Goal: Entertainment & Leisure: Consume media (video, audio)

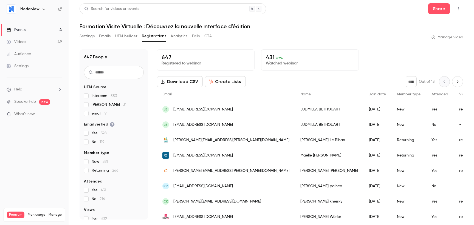
click at [26, 47] on link "Videos 49" at bounding box center [34, 42] width 69 height 12
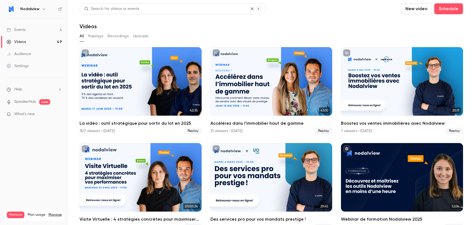
click at [25, 27] on div "Events" at bounding box center [16, 29] width 19 height 5
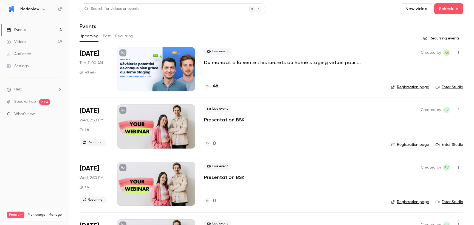
click at [268, 63] on p "Du mandat à la vente : les secrets du home staging virtuel pour déclencher le c…" at bounding box center [286, 62] width 165 height 7
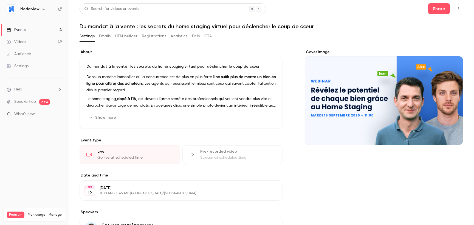
click at [95, 25] on h1 "Du mandat à la vente : les secrets du home staging virtuel pour déclencher le c…" at bounding box center [271, 26] width 383 height 7
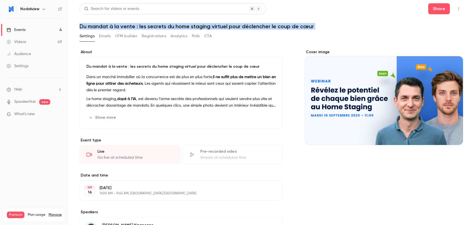
click at [95, 25] on h1 "Du mandat à la vente : les secrets du home staging virtuel pour déclencher le c…" at bounding box center [271, 26] width 383 height 7
copy div "Du mandat à la vente : les secrets du home staging virtuel pour déclencher le c…"
click at [26, 31] on div "Events" at bounding box center [16, 29] width 19 height 5
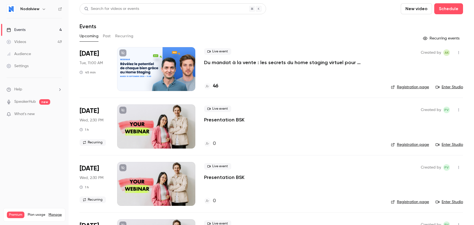
click at [33, 44] on link "Videos 49" at bounding box center [34, 42] width 69 height 12
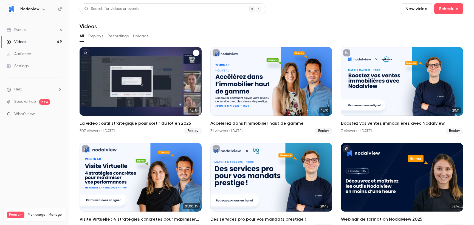
click at [135, 90] on div "La vidéo : outil stratégique pour sortir du lot en 2025" at bounding box center [141, 81] width 122 height 69
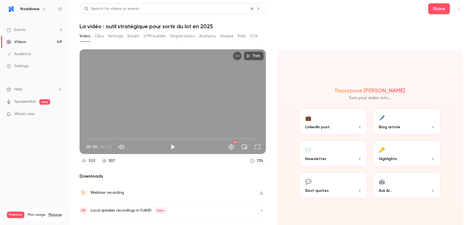
type input "****"
click at [88, 138] on span "00:24" at bounding box center [88, 139] width 2 height 2
click at [111, 36] on button "Settings" at bounding box center [115, 36] width 15 height 9
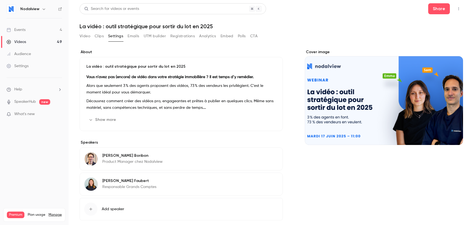
click at [463, 4] on main "Search for videos or events Share La vidéo : outil stratégique pour sortir du l…" at bounding box center [271, 112] width 405 height 225
click at [460, 6] on button "Top Bar Actions" at bounding box center [458, 8] width 9 height 9
click at [366, 27] on div at bounding box center [237, 112] width 474 height 225
click at [241, 34] on button "Polls" at bounding box center [242, 36] width 8 height 9
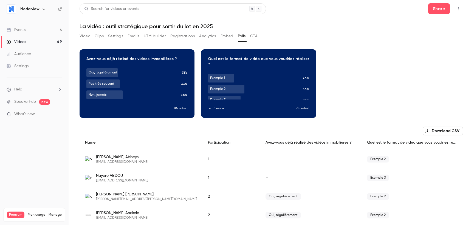
click at [232, 36] on button "Embed" at bounding box center [226, 36] width 13 height 9
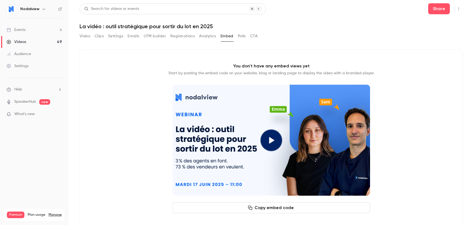
click at [207, 35] on button "Analytics" at bounding box center [207, 36] width 17 height 9
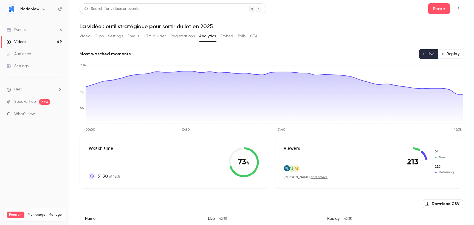
click at [83, 35] on button "Video" at bounding box center [85, 36] width 11 height 9
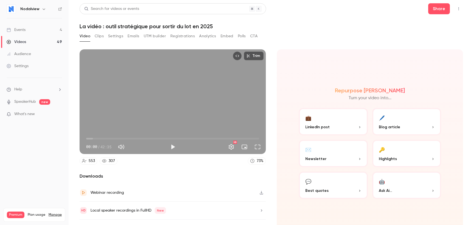
click at [87, 138] on span "00:00" at bounding box center [86, 139] width 2 height 2
click at [256, 147] on button "Full screen" at bounding box center [257, 147] width 11 height 11
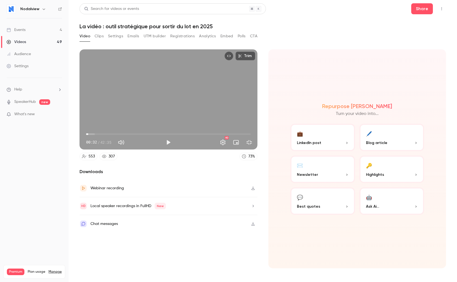
type input "****"
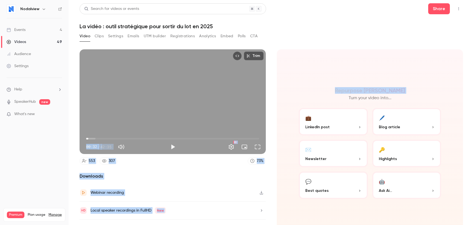
drag, startPoint x: 275, startPoint y: 63, endPoint x: 256, endPoint y: 28, distance: 39.4
click at [256, 28] on div "Search for videos or events Share La vidéo : outil stratégique pour sortir du l…" at bounding box center [271, 112] width 383 height 219
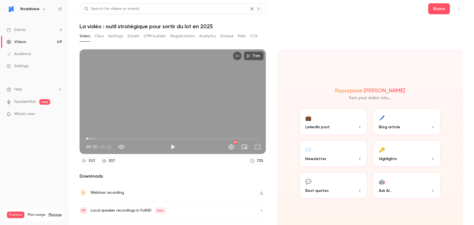
click at [252, 22] on header "Search for videos or events Share La vidéo : outil stratégique pour sortir du l…" at bounding box center [271, 16] width 383 height 26
type input "****"
click at [27, 42] on link "Videos 49" at bounding box center [34, 42] width 69 height 12
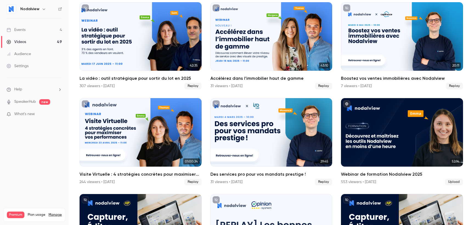
scroll to position [46, 0]
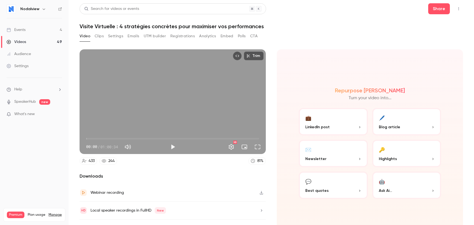
scroll to position [12, 0]
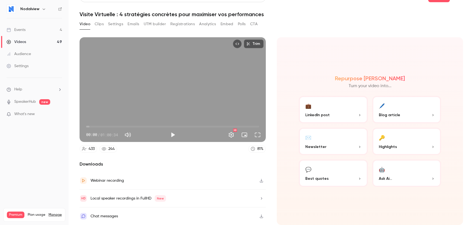
click at [109, 23] on button "Settings" at bounding box center [115, 24] width 15 height 9
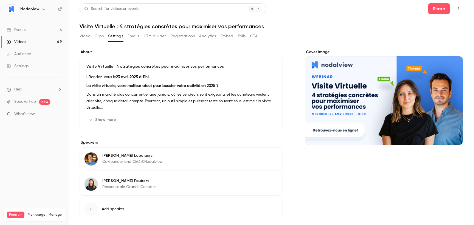
scroll to position [26, 0]
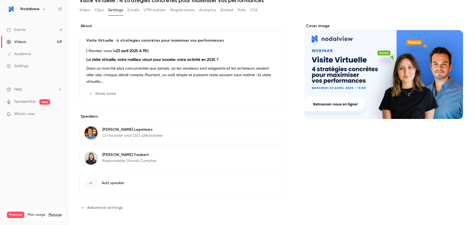
click at [282, 15] on div "Video Clips Settings Emails UTM builder Registrations Analytics Embed Polls CTA" at bounding box center [271, 11] width 383 height 11
